Goal: Transaction & Acquisition: Purchase product/service

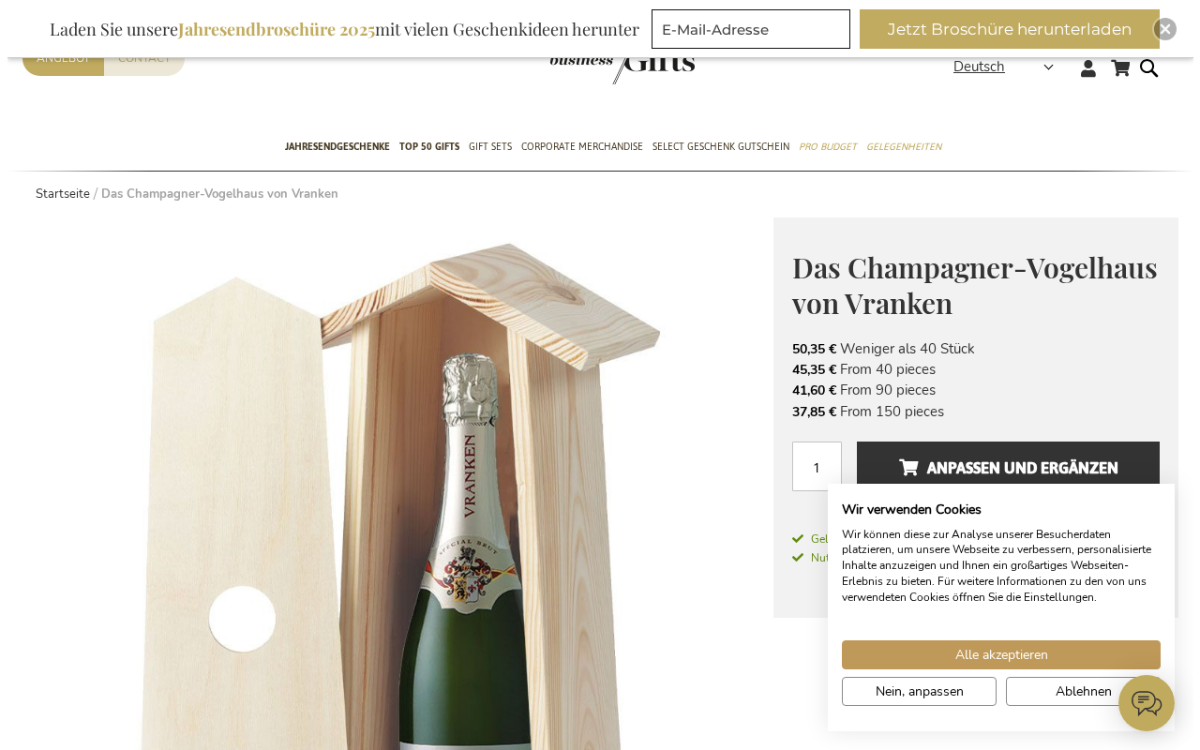
scroll to position [188, 0]
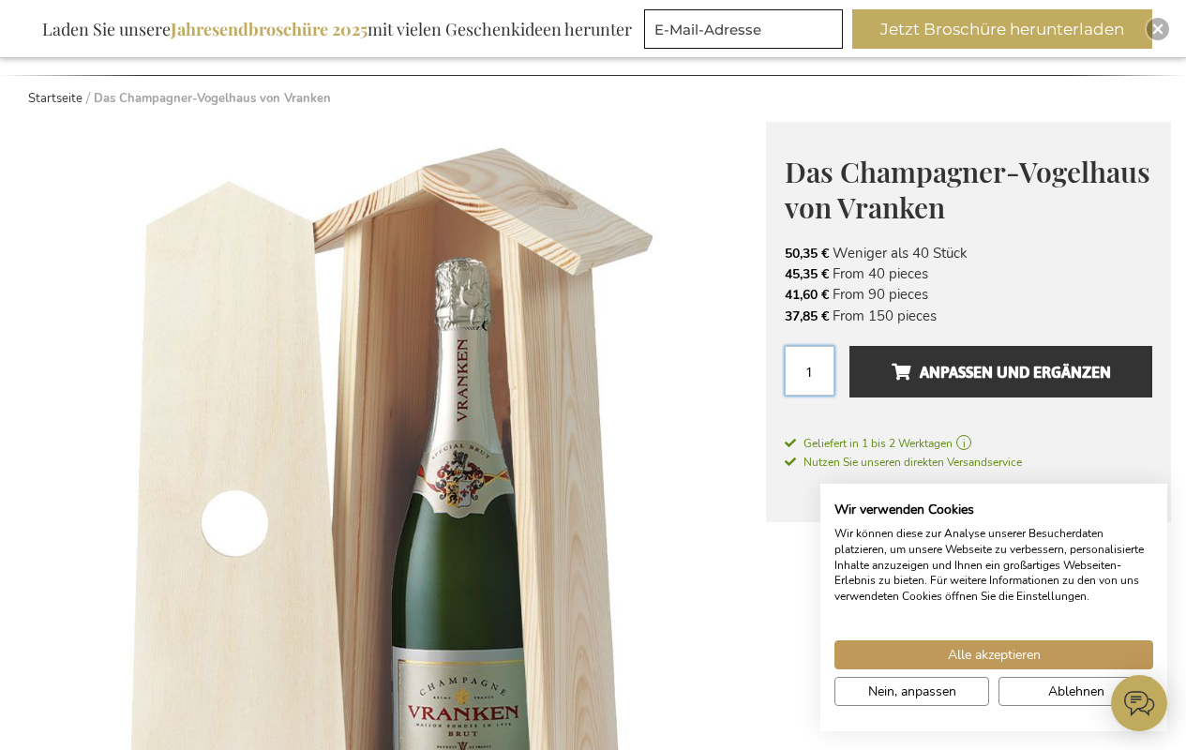
click at [809, 370] on input "1" at bounding box center [810, 371] width 50 height 50
type input "1"
click at [1000, 371] on span "Anpassen und ergänzen" at bounding box center [1001, 372] width 219 height 30
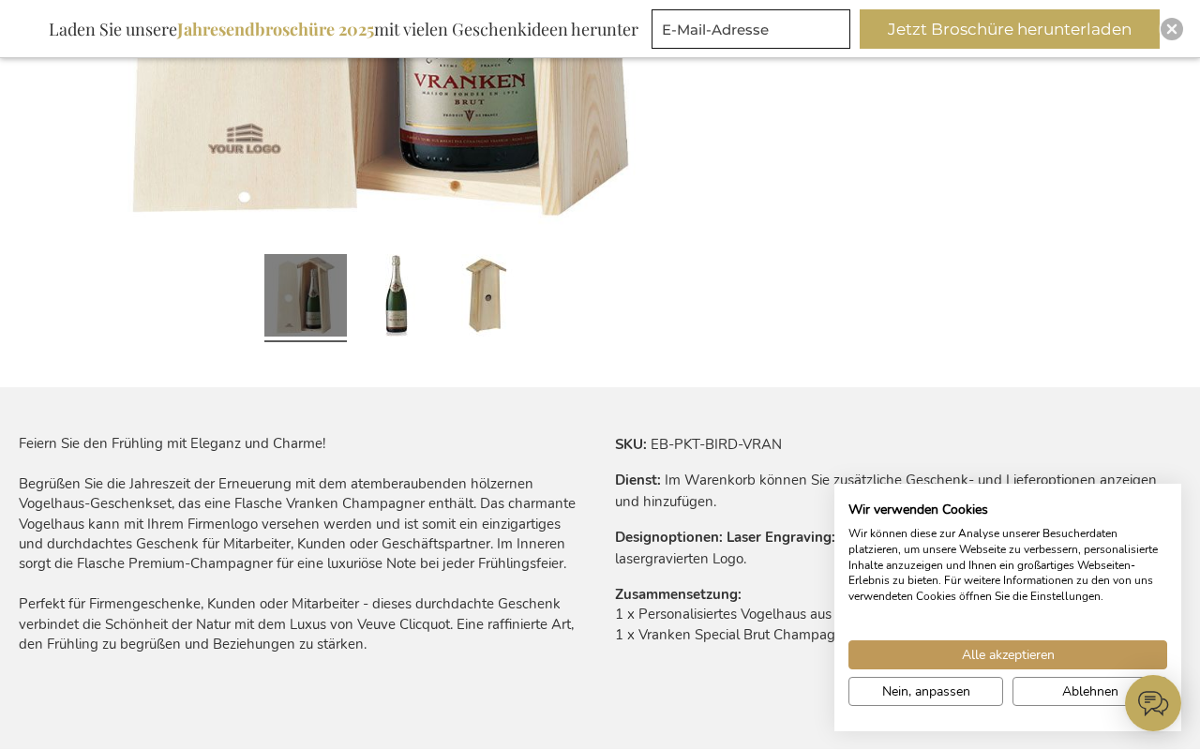
scroll to position [844, 0]
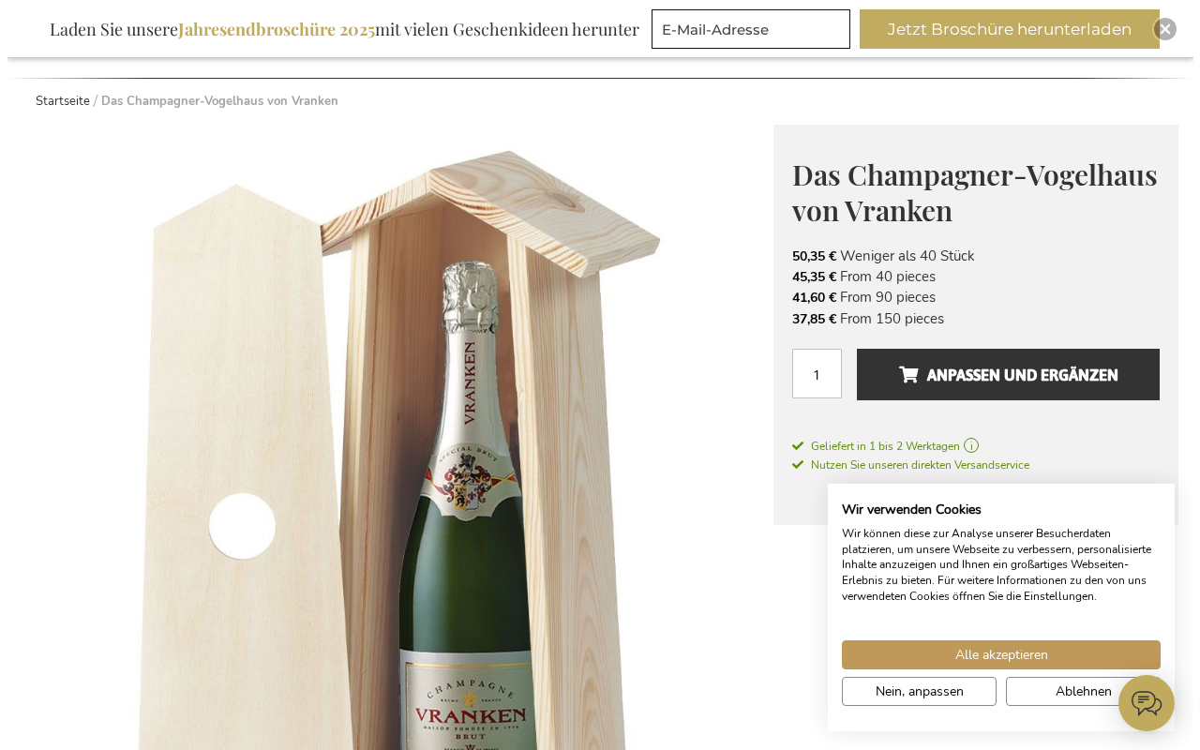
scroll to position [188, 0]
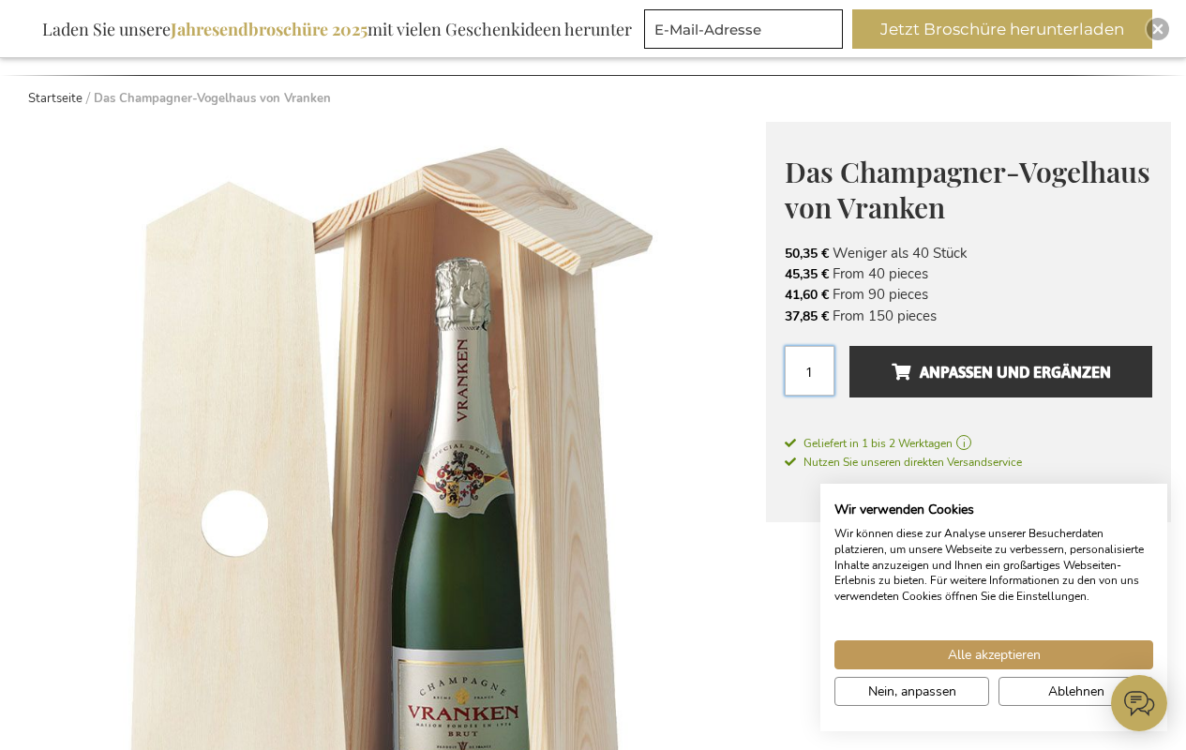
click at [809, 370] on input "1" at bounding box center [810, 371] width 50 height 50
type input "1"
click at [1000, 371] on span "Anpassen und ergänzen" at bounding box center [1001, 372] width 219 height 30
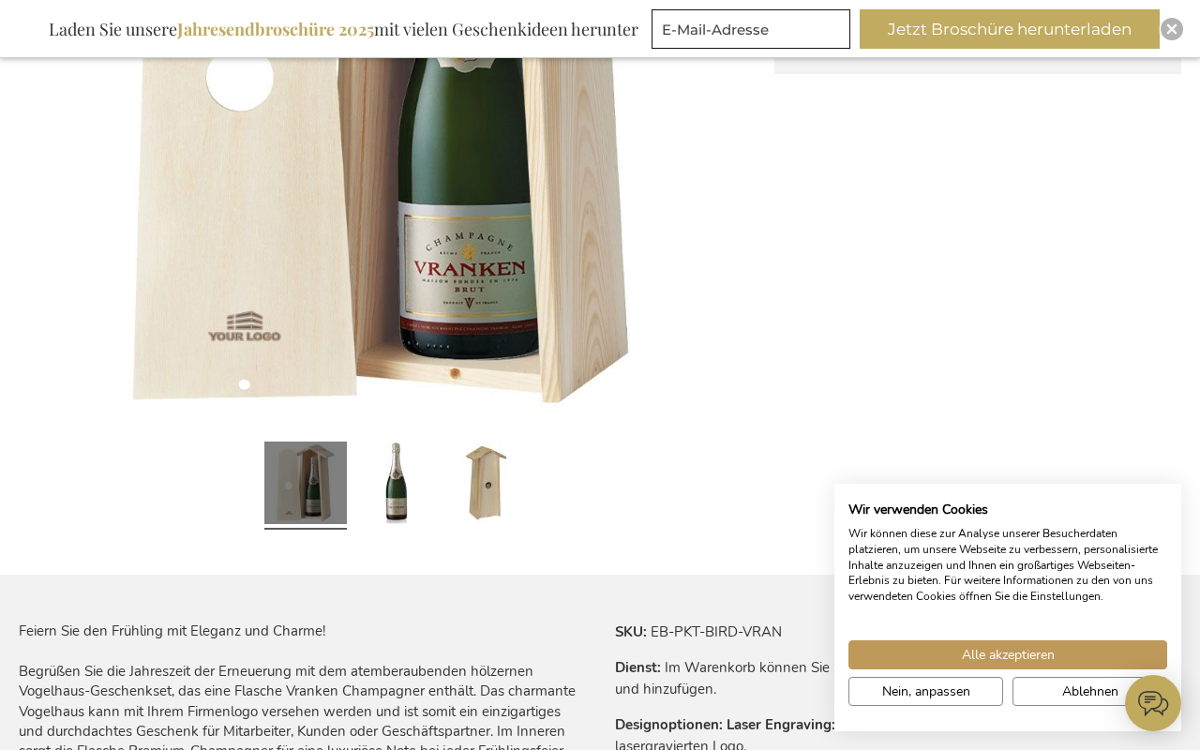
scroll to position [656, 0]
